Goal: Task Accomplishment & Management: Manage account settings

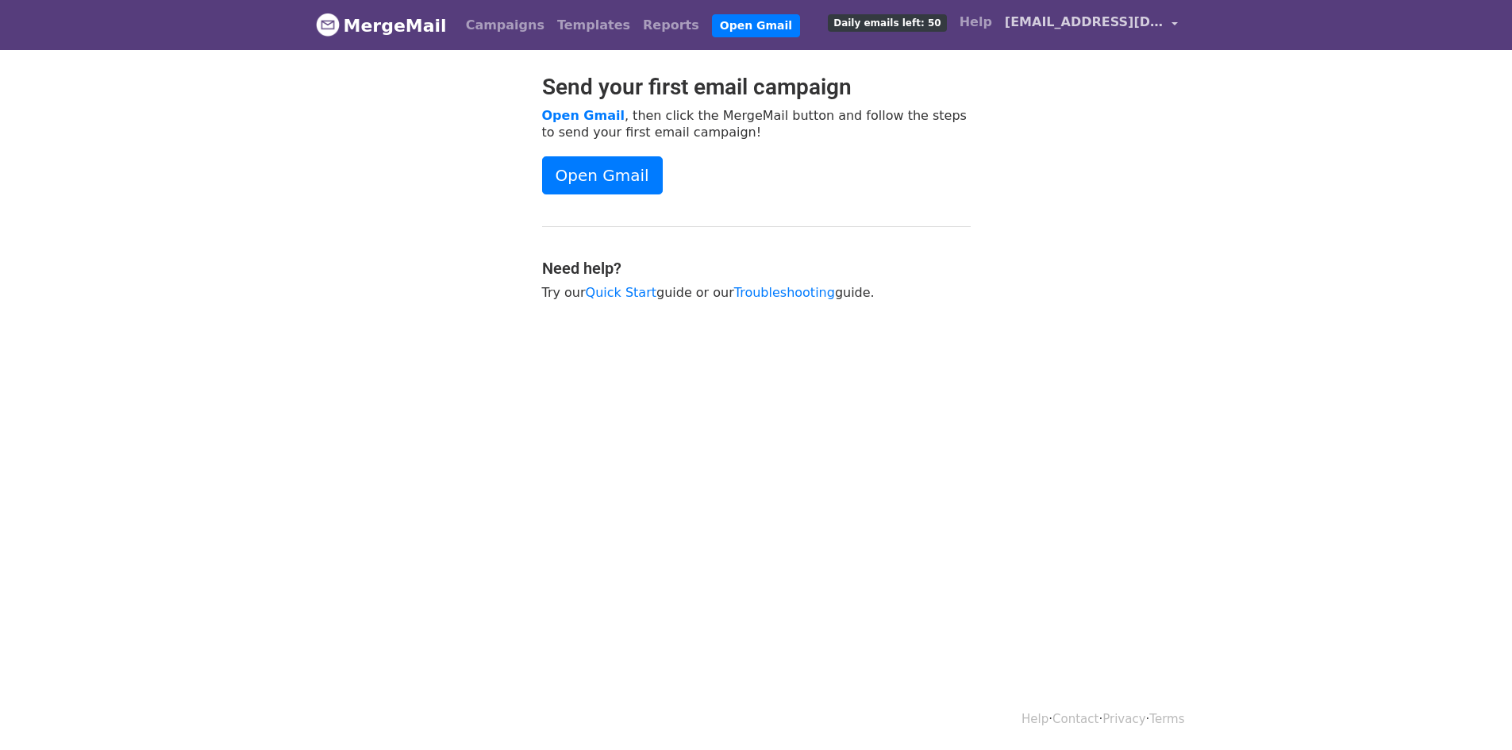
click at [1131, 22] on span "[EMAIL_ADDRESS][DOMAIN_NAME]" at bounding box center [1084, 22] width 159 height 19
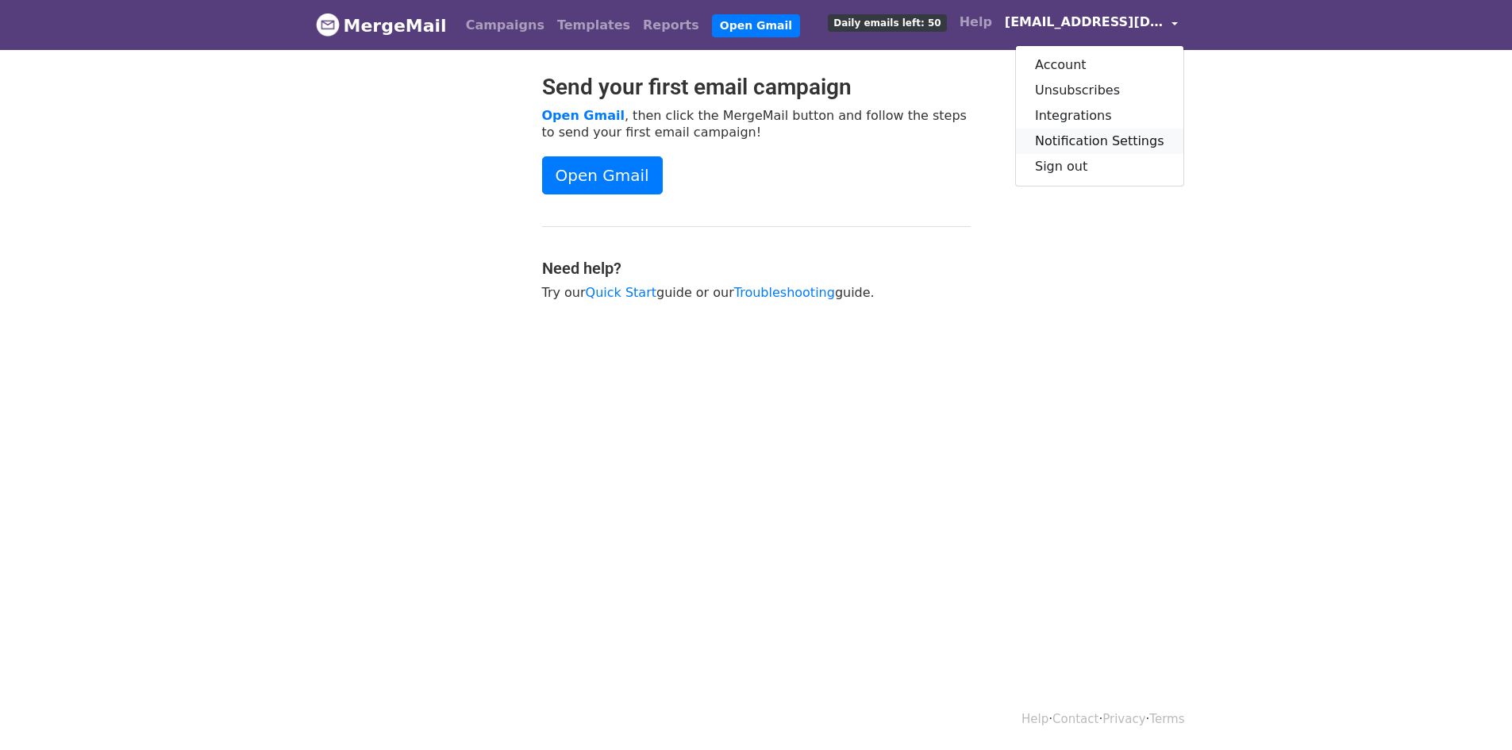
click at [1086, 151] on link "Notification Settings" at bounding box center [1099, 141] width 167 height 25
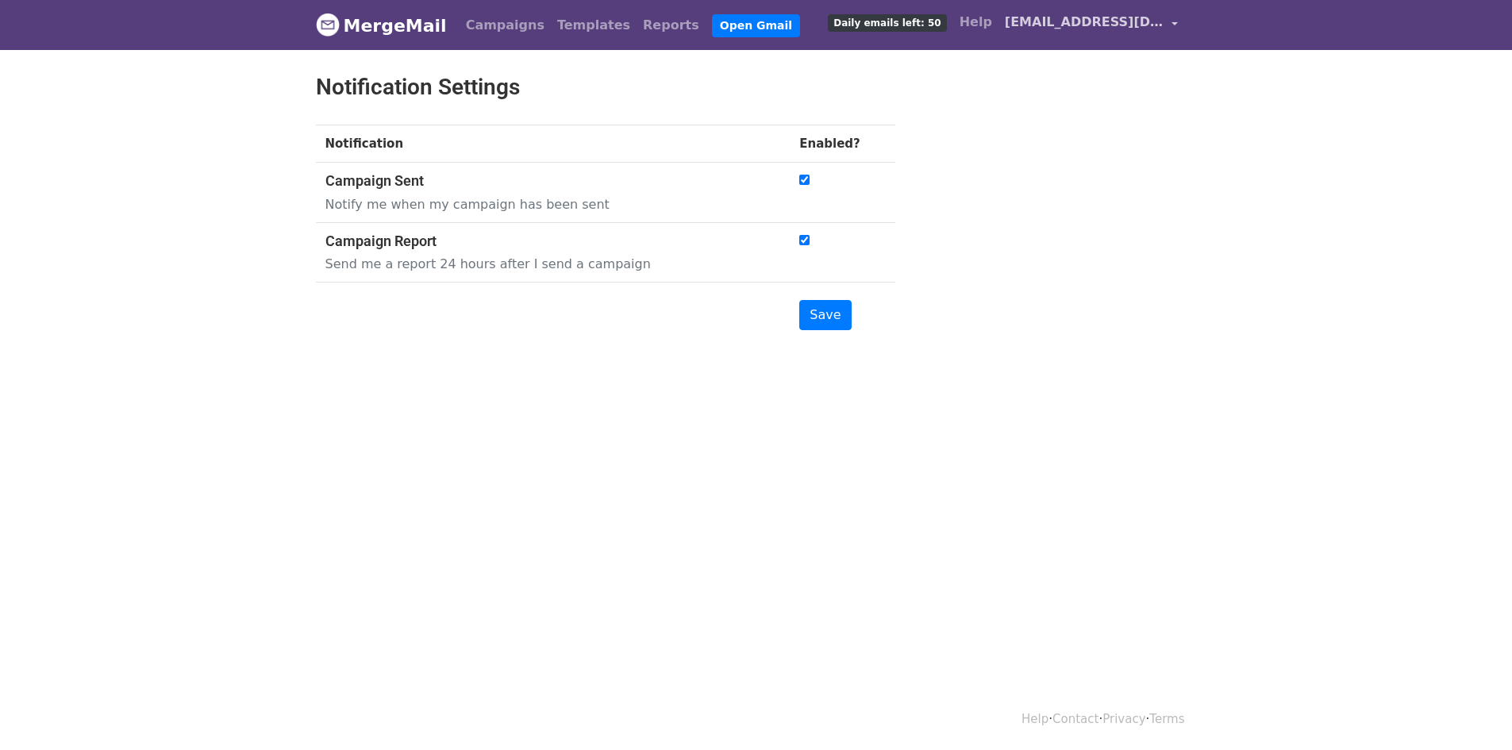
click at [1130, 25] on span "[EMAIL_ADDRESS][DOMAIN_NAME]" at bounding box center [1084, 22] width 159 height 19
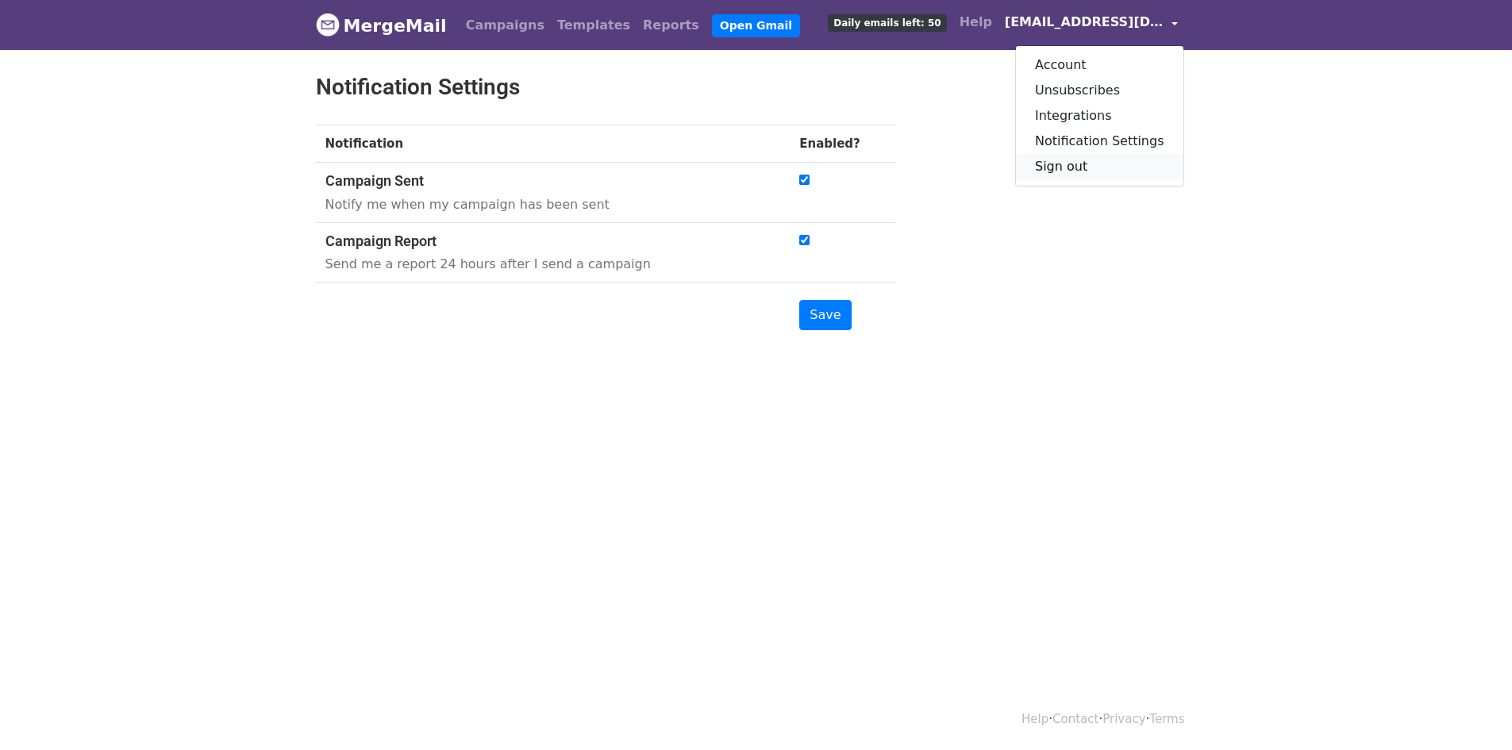
click at [1101, 159] on link "Sign out" at bounding box center [1099, 166] width 167 height 25
